Goal: Transaction & Acquisition: Purchase product/service

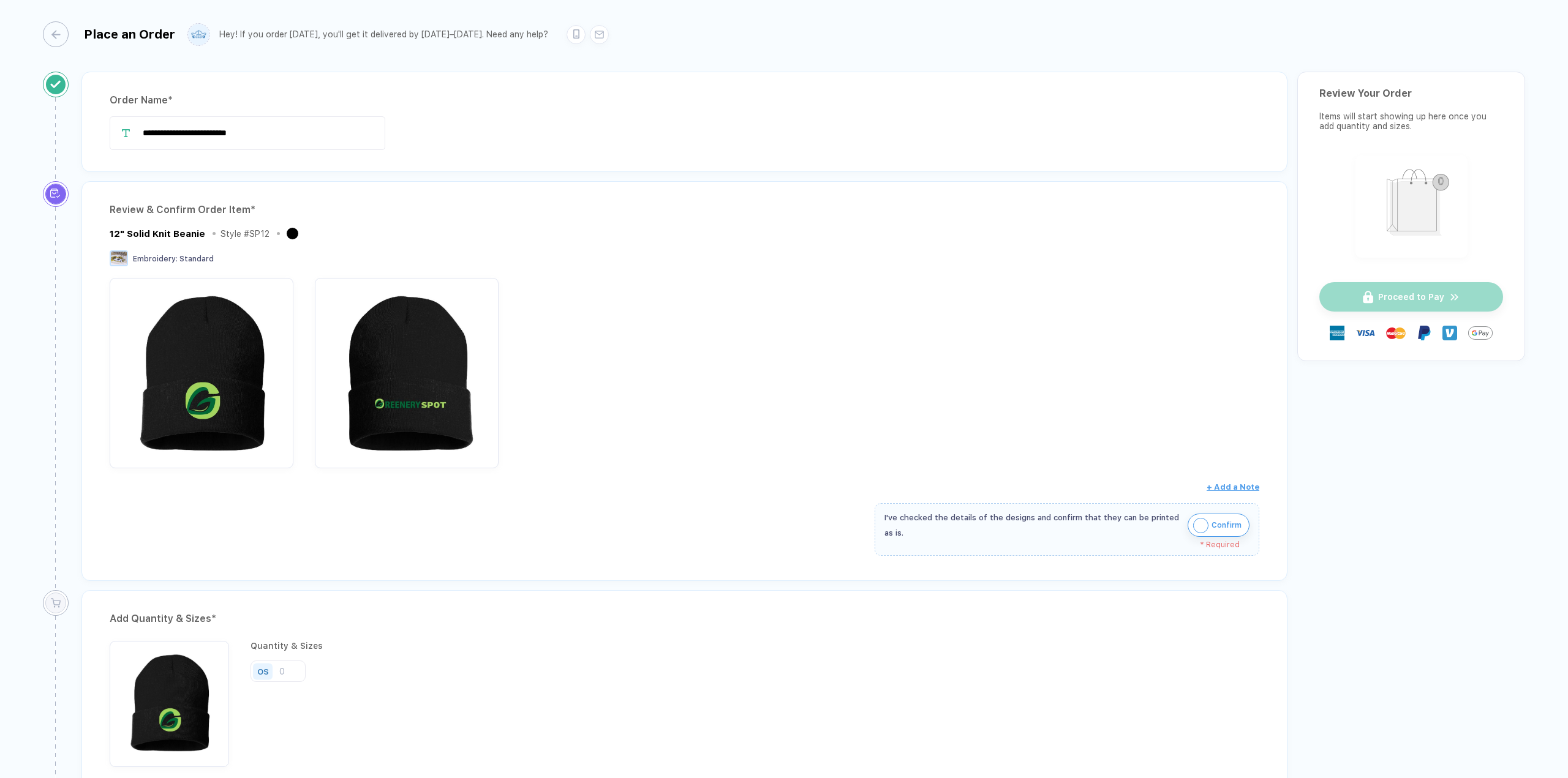
click at [1201, 528] on img "button" at bounding box center [1201, 526] width 15 height 15
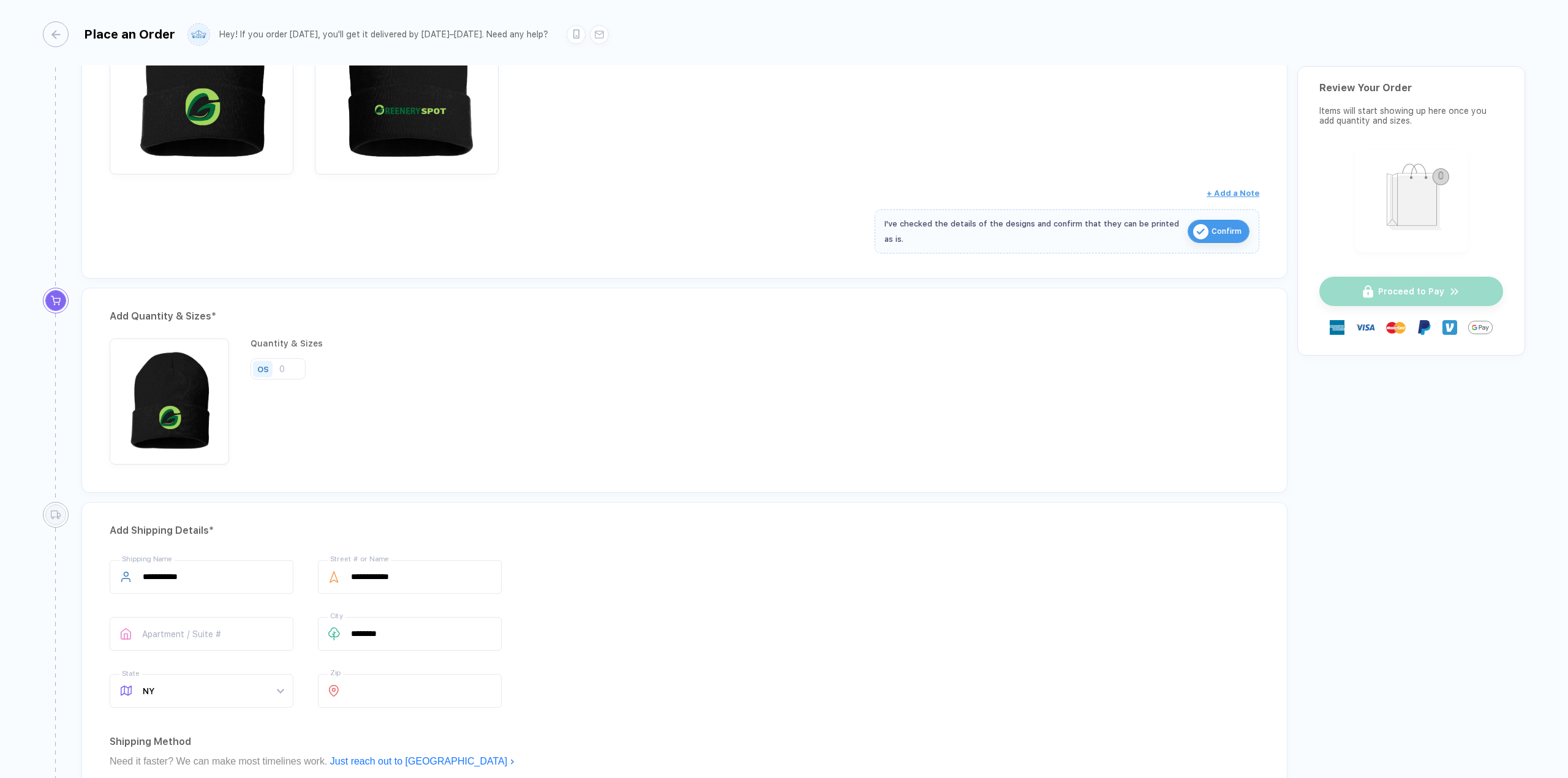
scroll to position [367, 0]
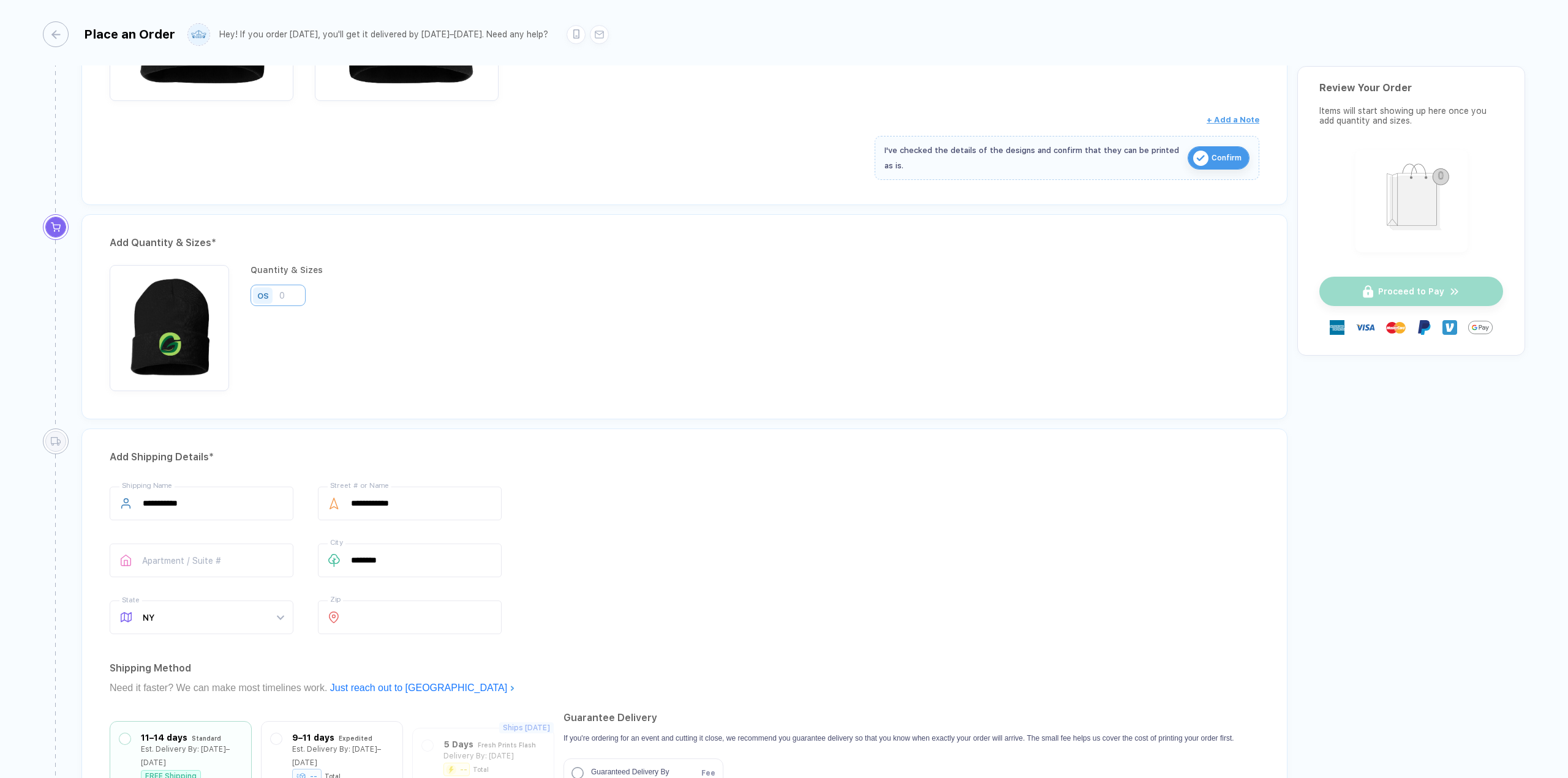
click at [294, 297] on input "number" at bounding box center [277, 295] width 55 height 22
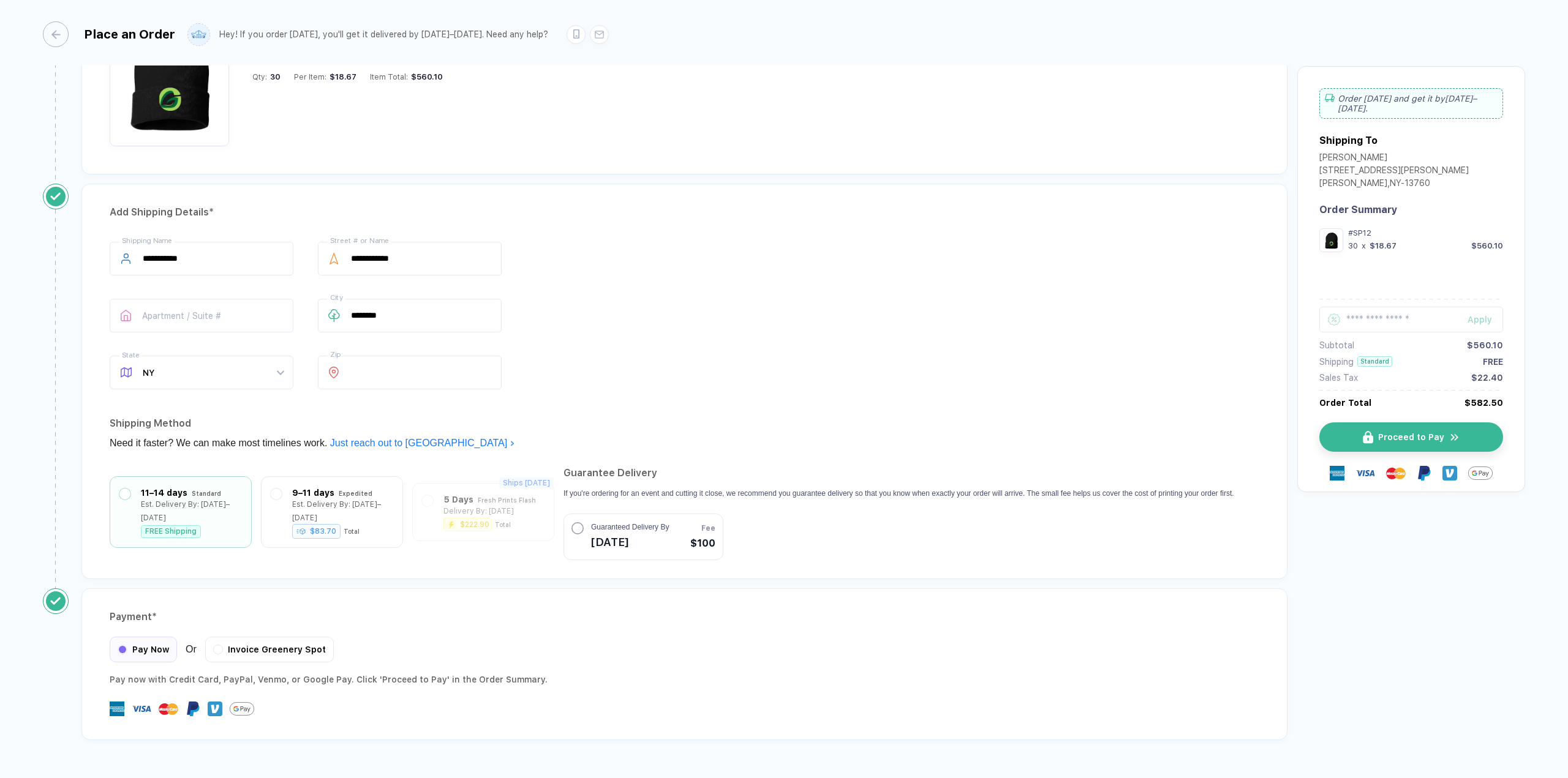
scroll to position [648, 0]
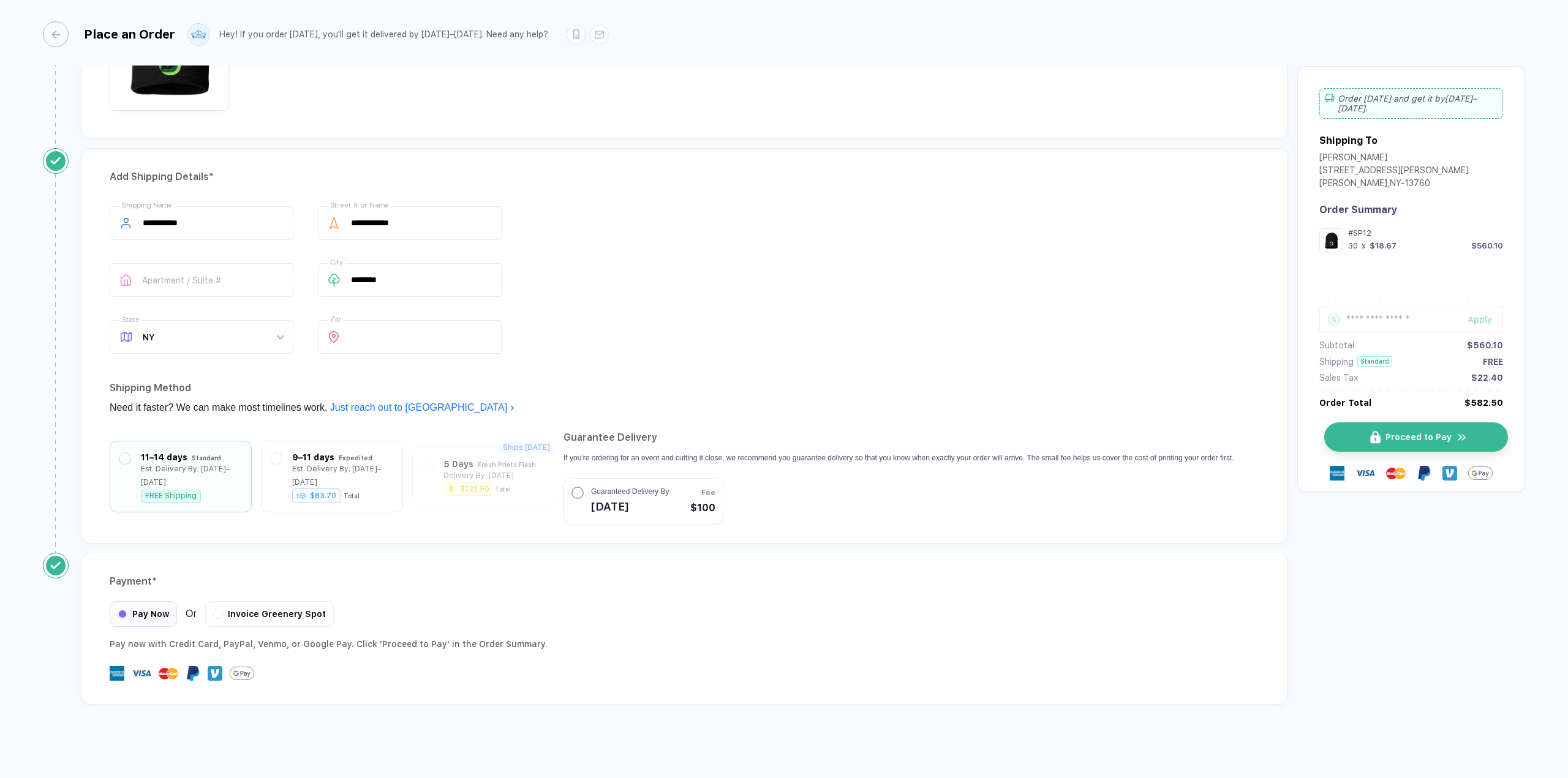
type input "30"
click at [1414, 433] on span "Proceed to Pay" at bounding box center [1418, 437] width 66 height 10
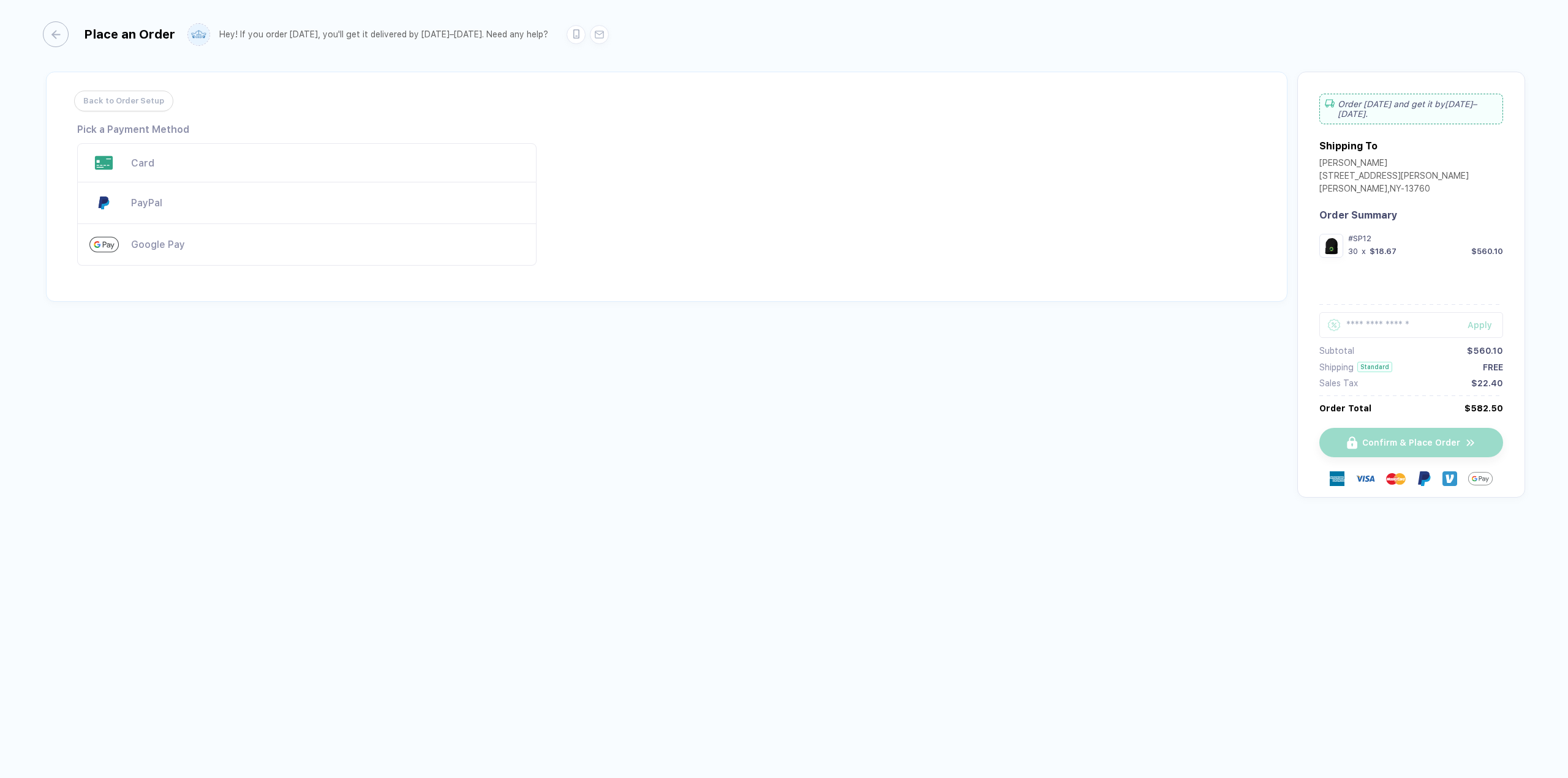
click at [152, 162] on div "Card" at bounding box center [327, 163] width 393 height 11
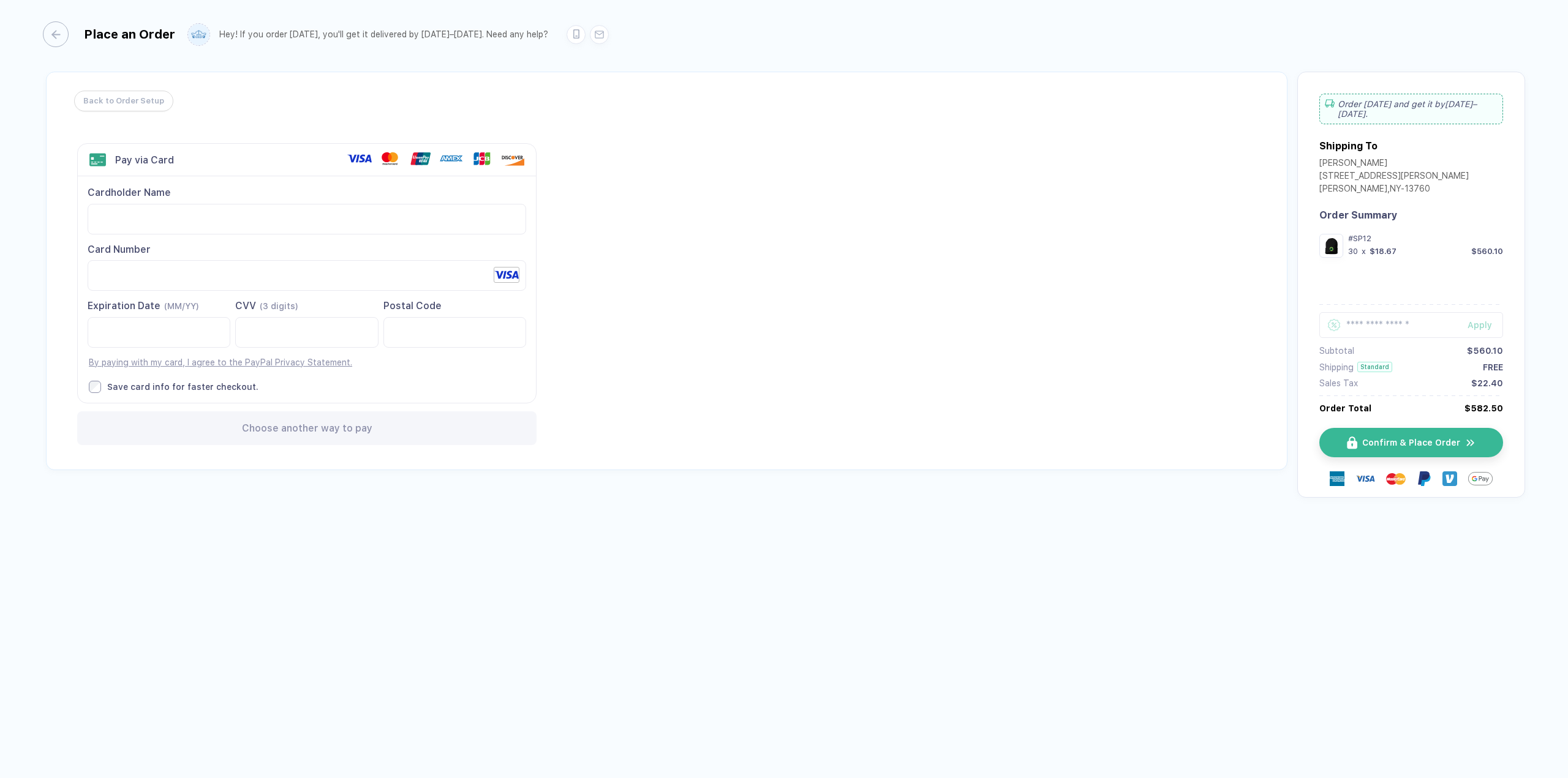
click at [1328, 237] on img "button" at bounding box center [1331, 246] width 18 height 18
click at [1348, 236] on div "#SP12 30 x $18.67 $560.10" at bounding box center [1425, 246] width 155 height 24
click at [60, 36] on div "button" at bounding box center [50, 35] width 26 height 26
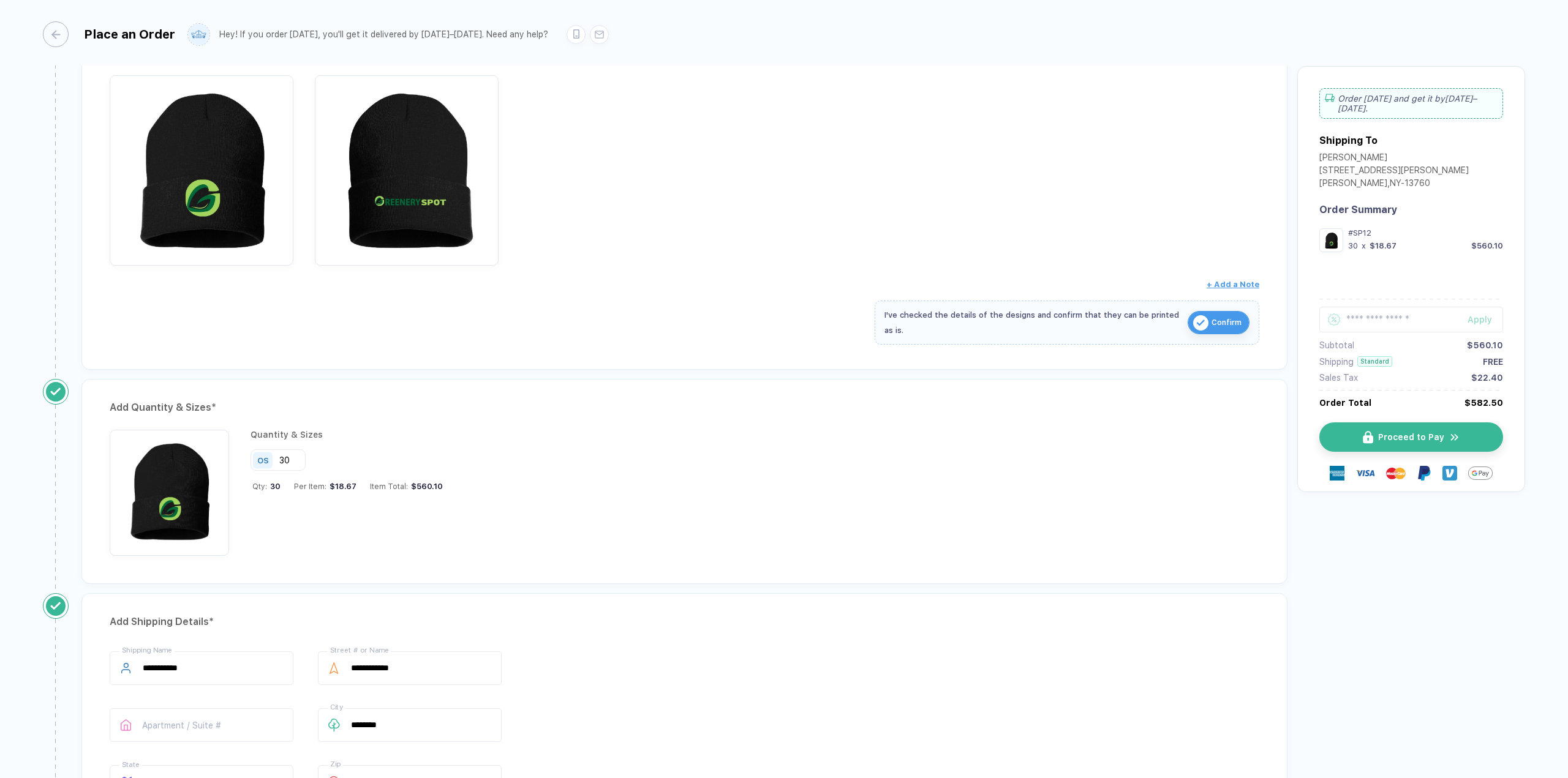
scroll to position [245, 0]
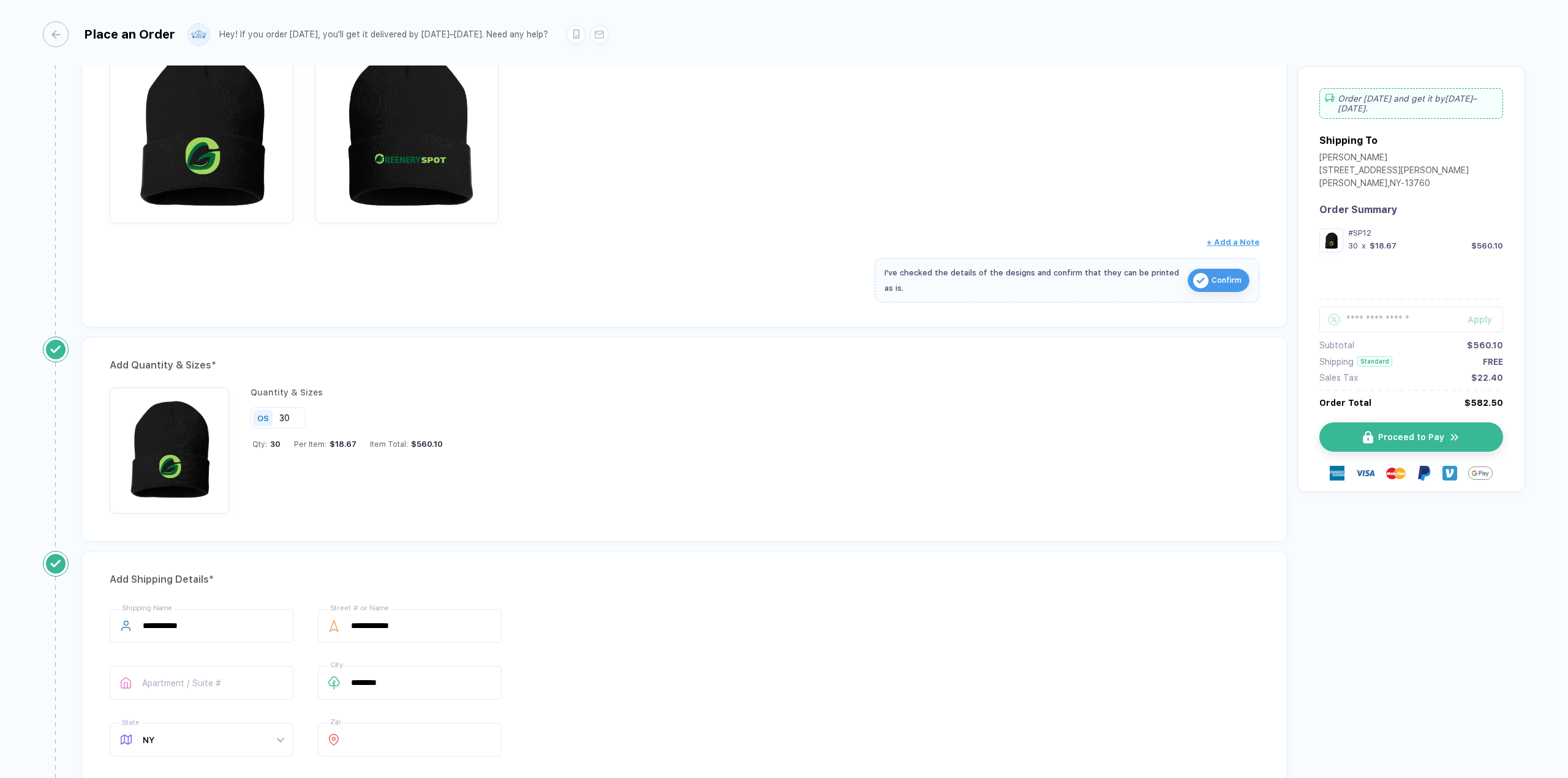
drag, startPoint x: 289, startPoint y: 412, endPoint x: 273, endPoint y: 417, distance: 16.8
click at [273, 417] on div "OS 30" at bounding box center [277, 418] width 55 height 22
type input "50"
click at [1403, 433] on button "Proceed to Pay" at bounding box center [1416, 437] width 184 height 29
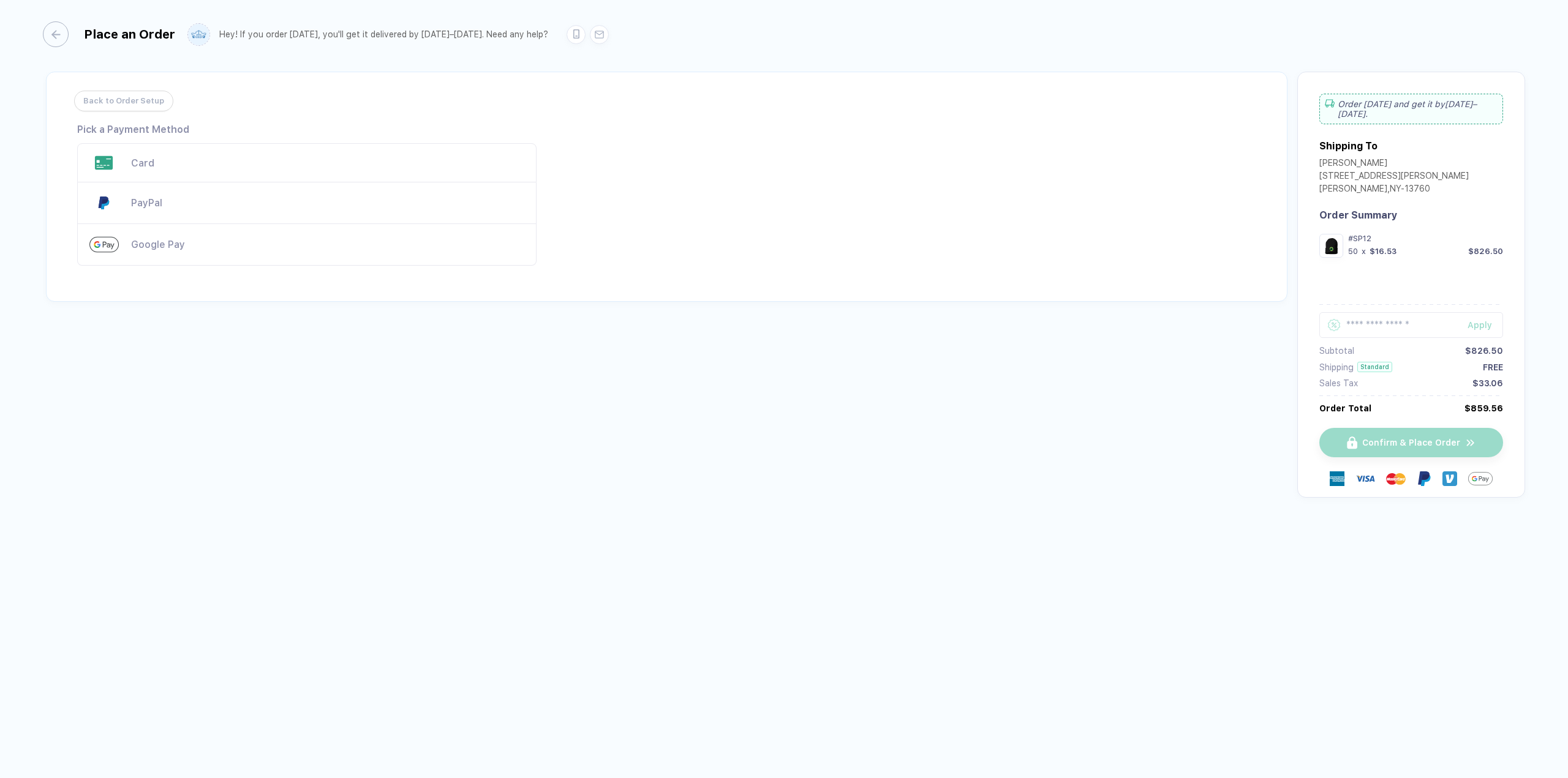
click at [188, 173] on div "Card" at bounding box center [307, 163] width 459 height 39
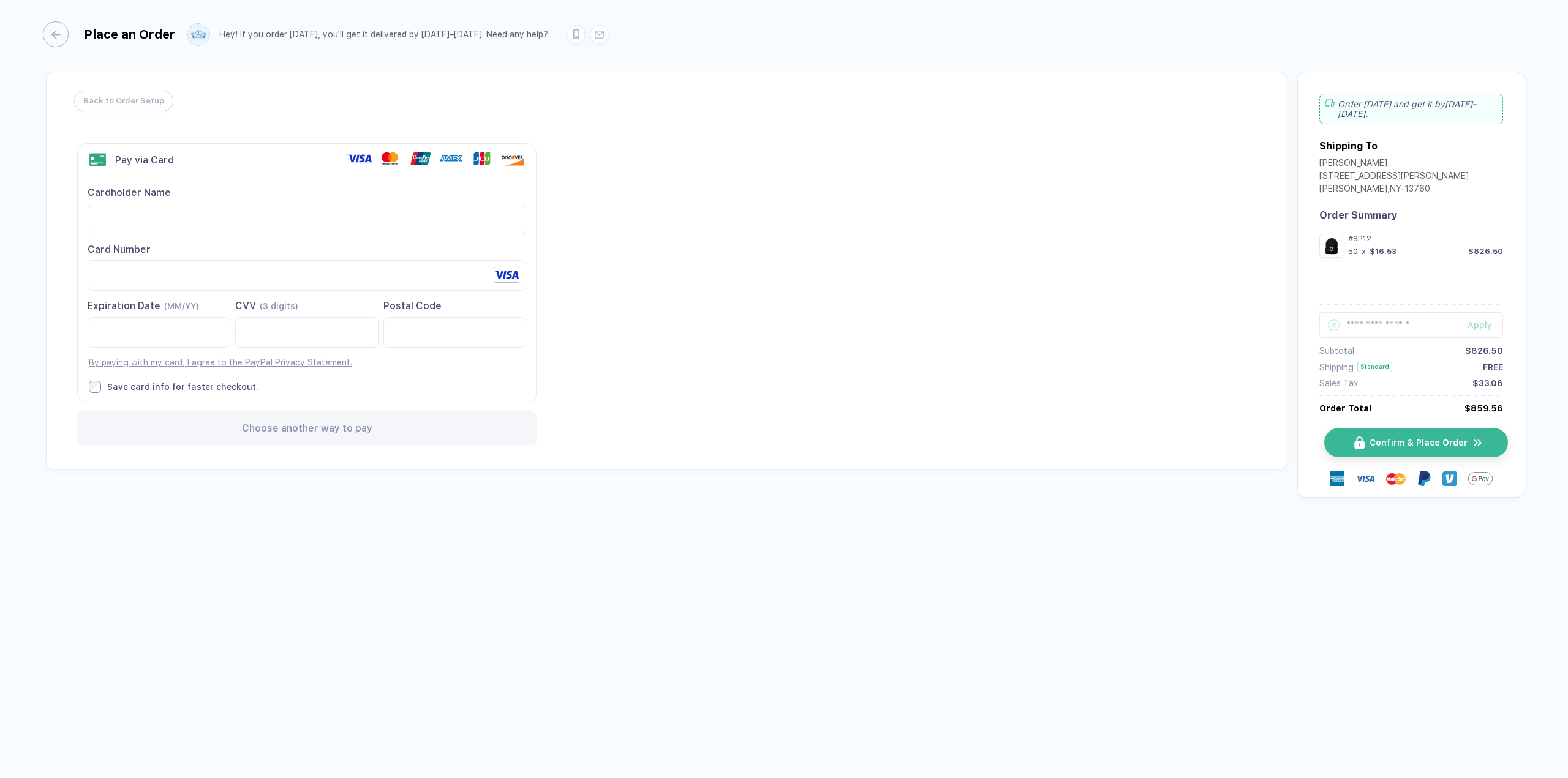
click at [1430, 438] on span "Confirm & Place Order" at bounding box center [1418, 442] width 98 height 10
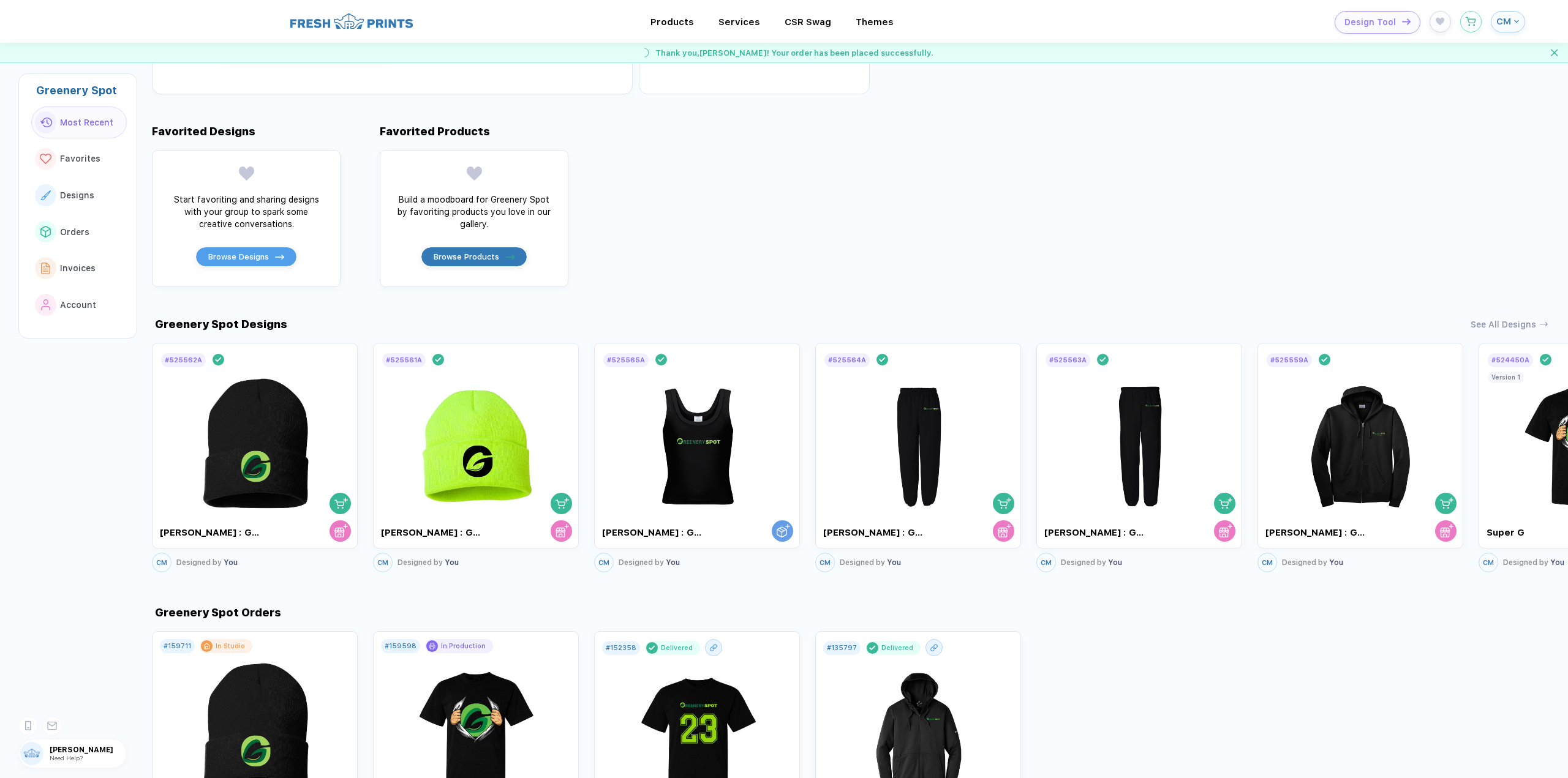
scroll to position [306, 0]
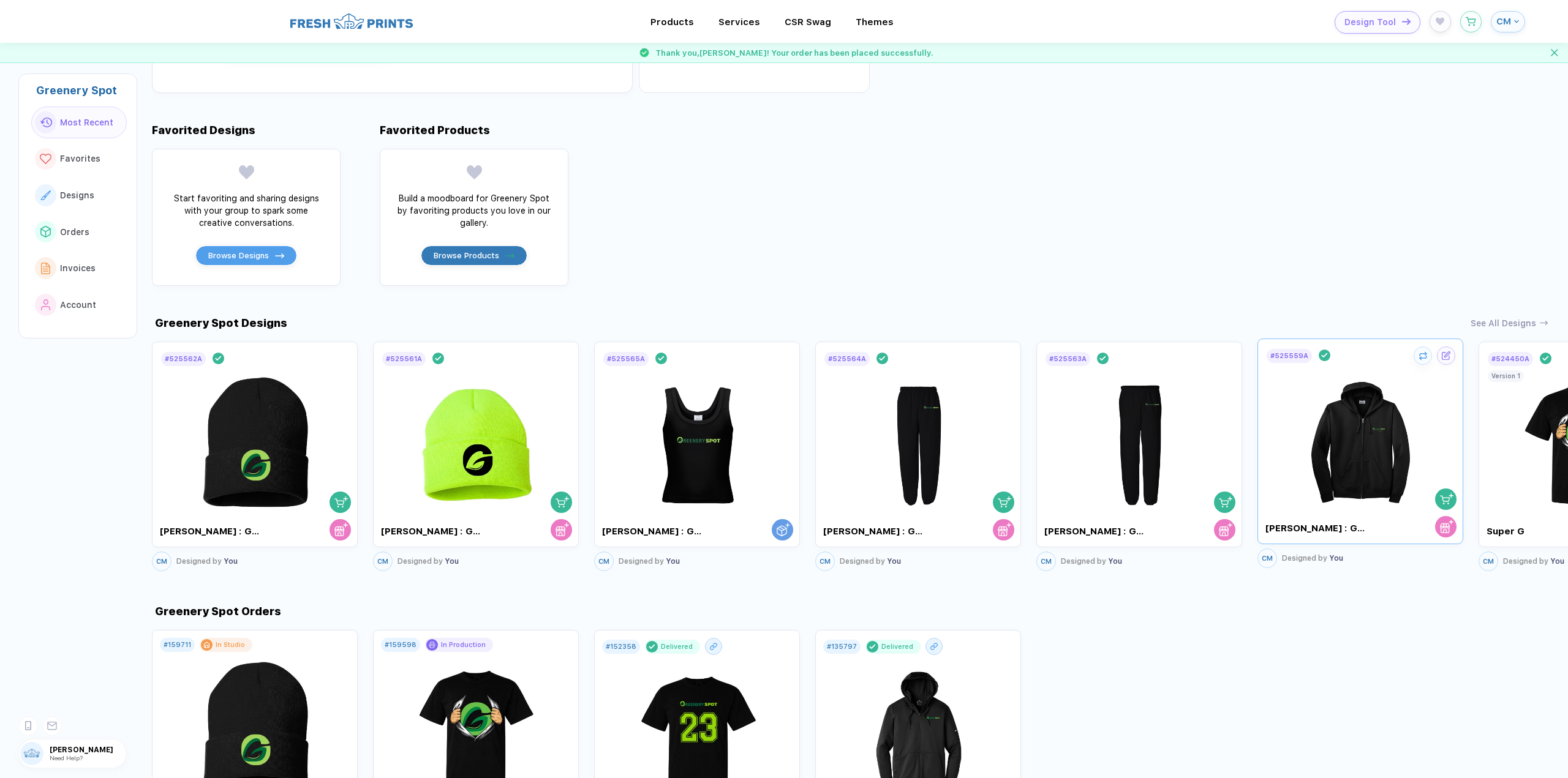
click at [1388, 441] on img at bounding box center [1360, 436] width 137 height 144
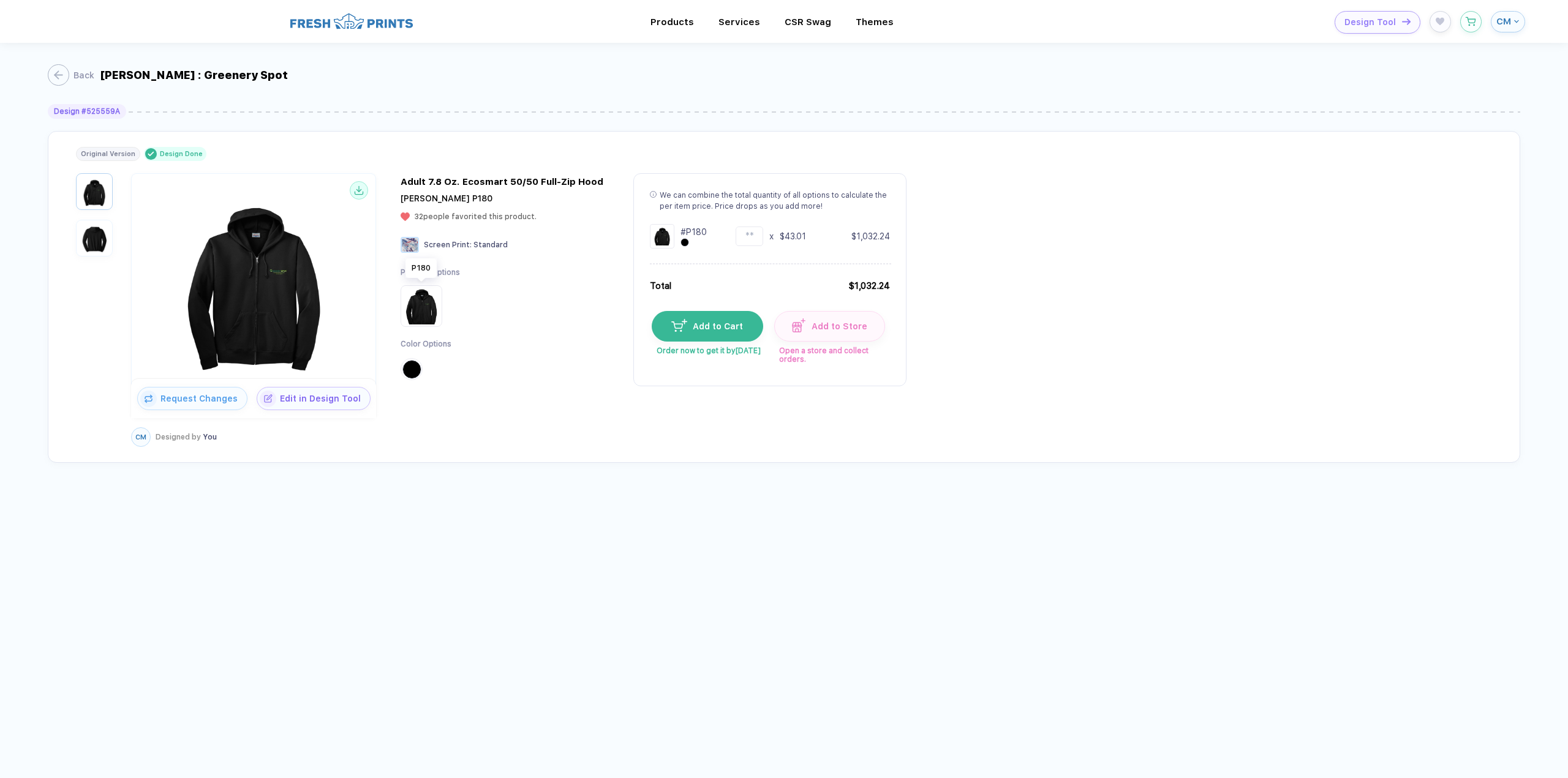
click at [424, 300] on img at bounding box center [421, 306] width 37 height 37
click at [274, 316] on img at bounding box center [253, 280] width 237 height 192
click at [95, 240] on img "button" at bounding box center [94, 238] width 31 height 31
click at [94, 180] on img "button" at bounding box center [94, 191] width 31 height 31
click at [292, 268] on img at bounding box center [253, 280] width 237 height 192
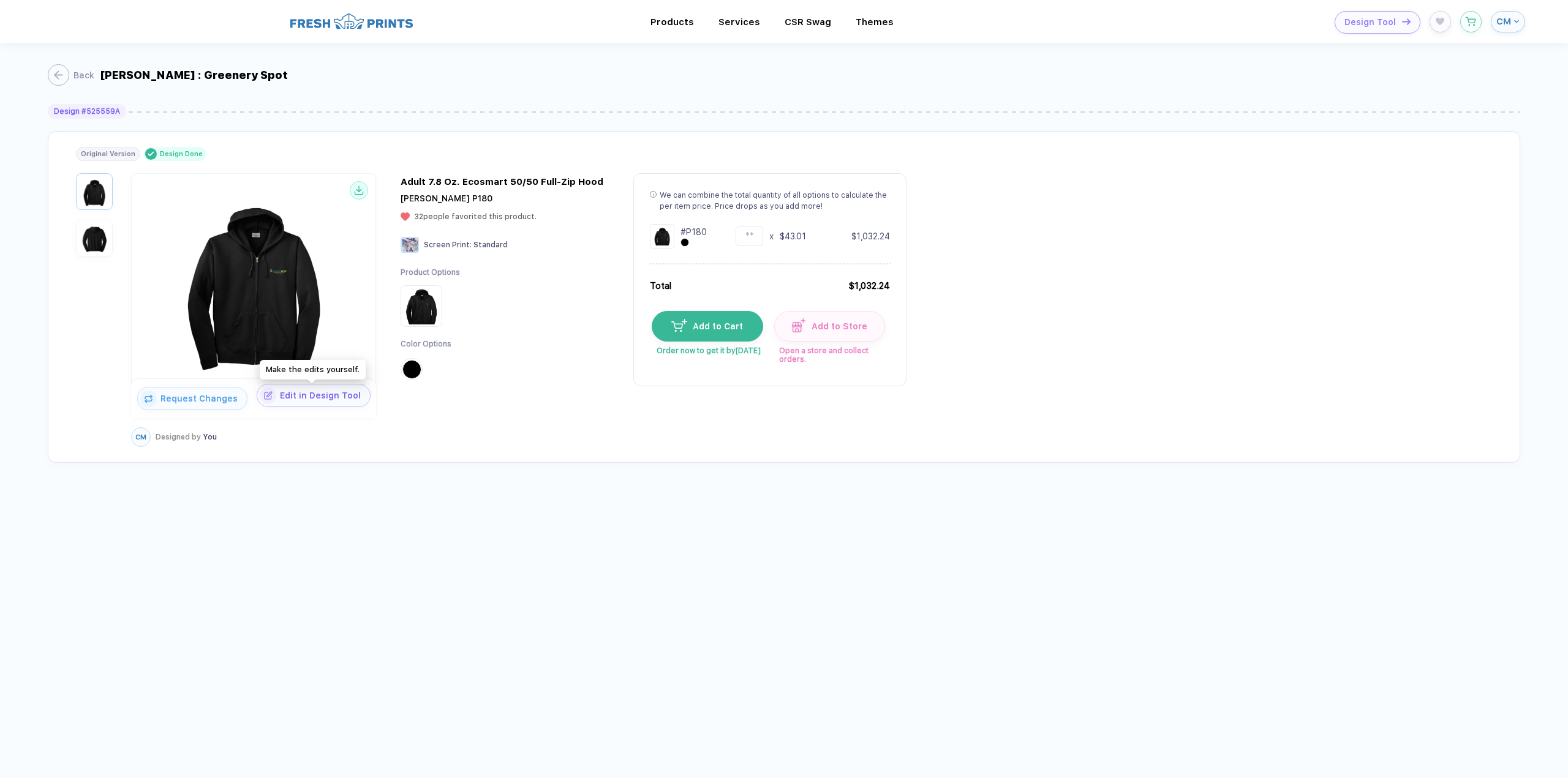
click at [329, 400] on button "Edit in Design Tool" at bounding box center [314, 395] width 114 height 23
